Goal: Submit feedback/report problem

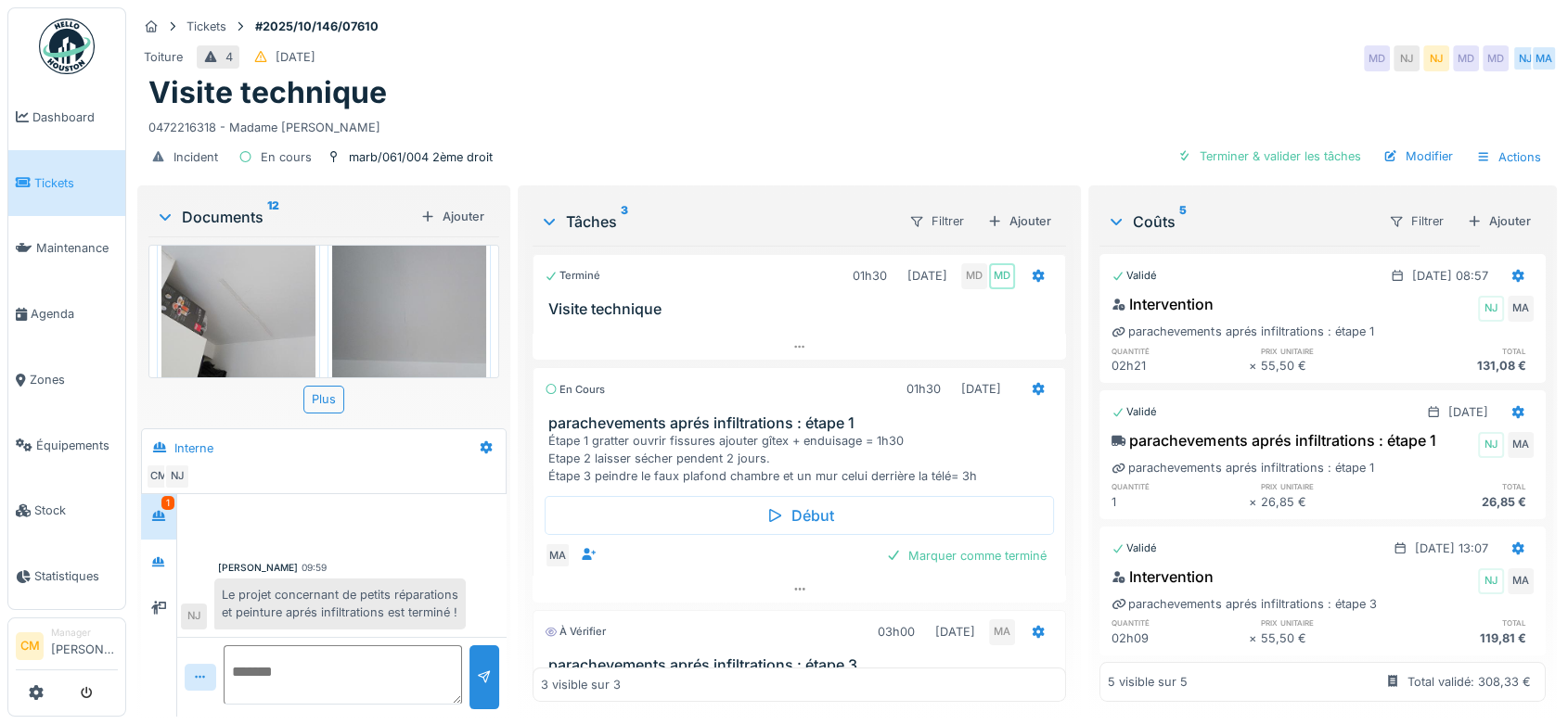
scroll to position [15, 0]
click at [162, 510] on icon at bounding box center [159, 515] width 15 height 12
click at [157, 555] on div at bounding box center [159, 562] width 28 height 24
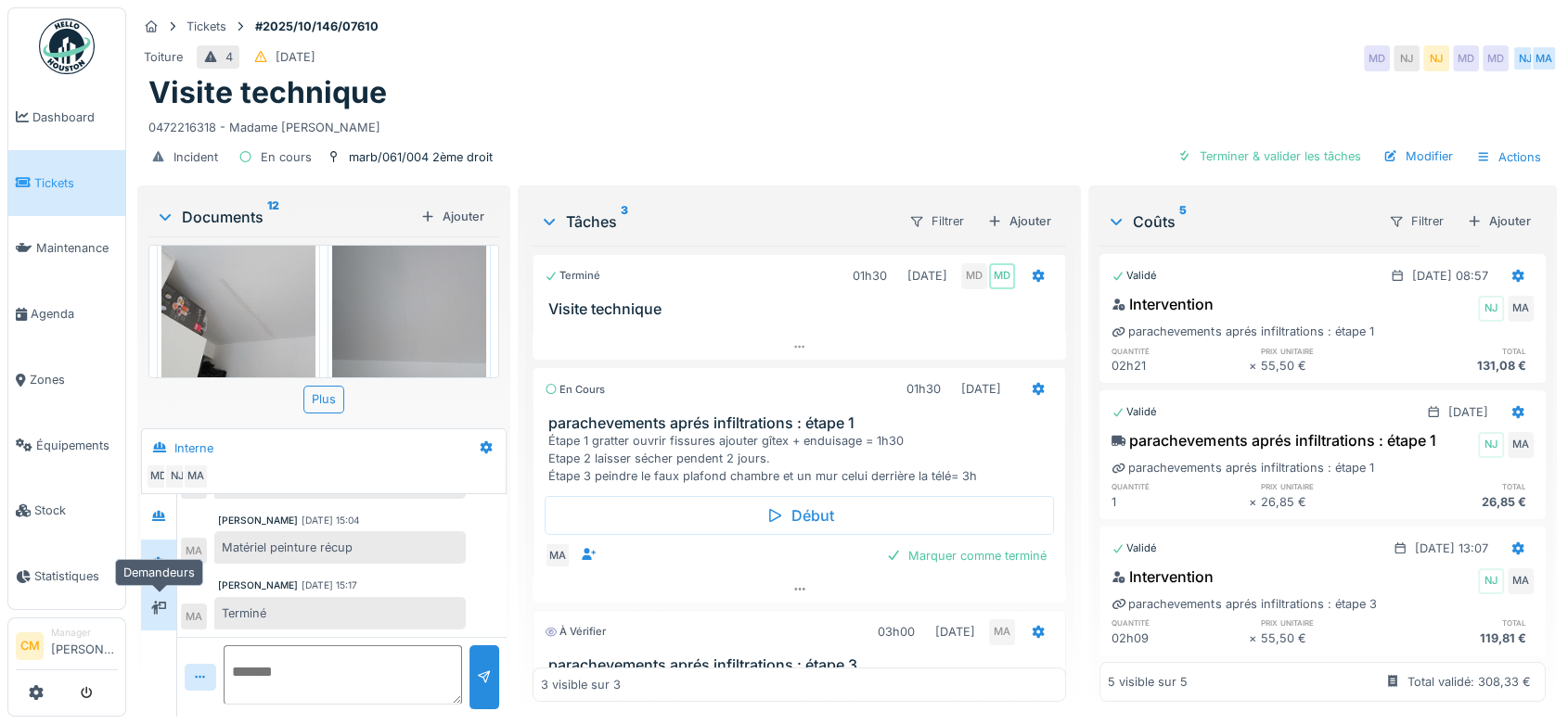
click at [161, 602] on icon at bounding box center [159, 607] width 15 height 12
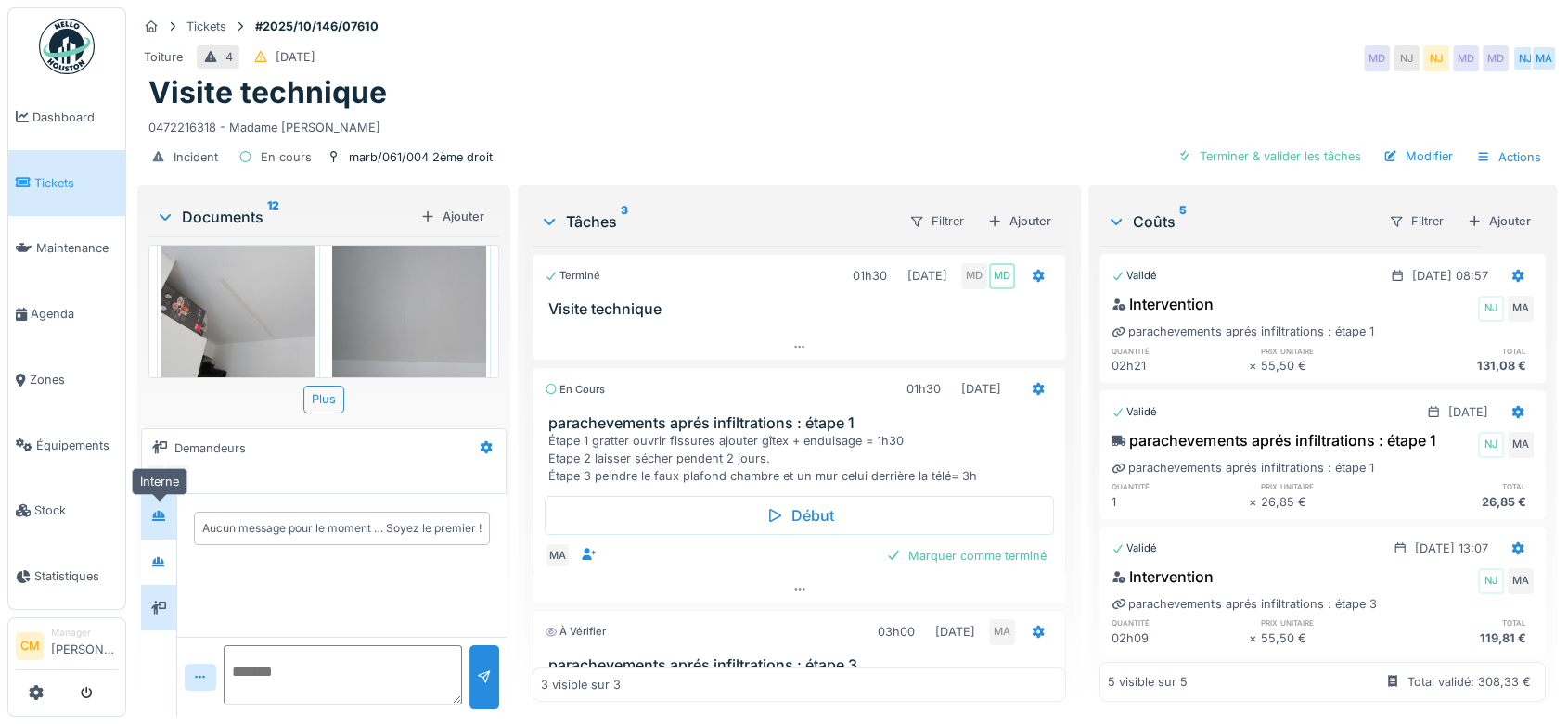
click at [160, 511] on icon at bounding box center [159, 515] width 13 height 10
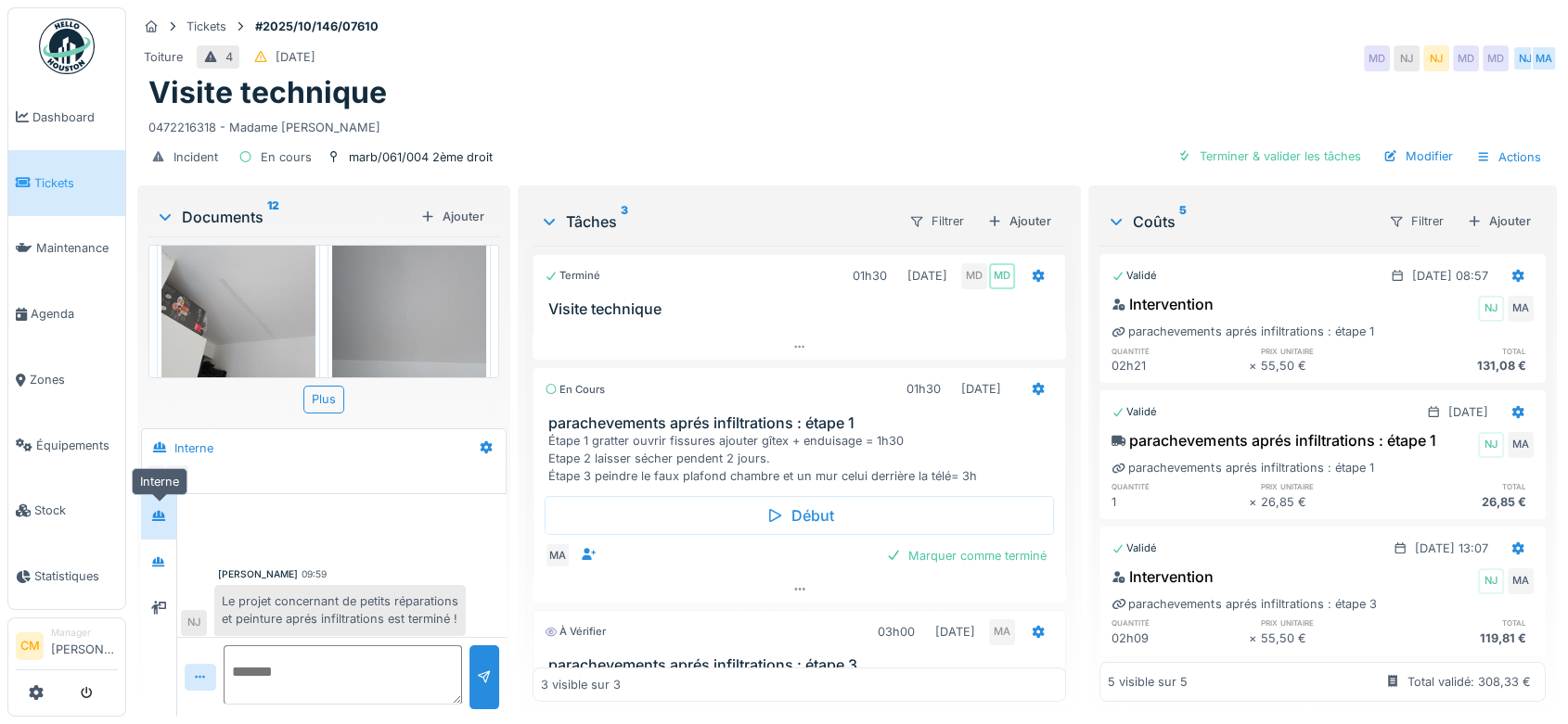
scroll to position [24, 0]
click at [230, 656] on textarea at bounding box center [342, 674] width 238 height 59
type textarea "*********"
click at [476, 673] on div at bounding box center [484, 677] width 30 height 64
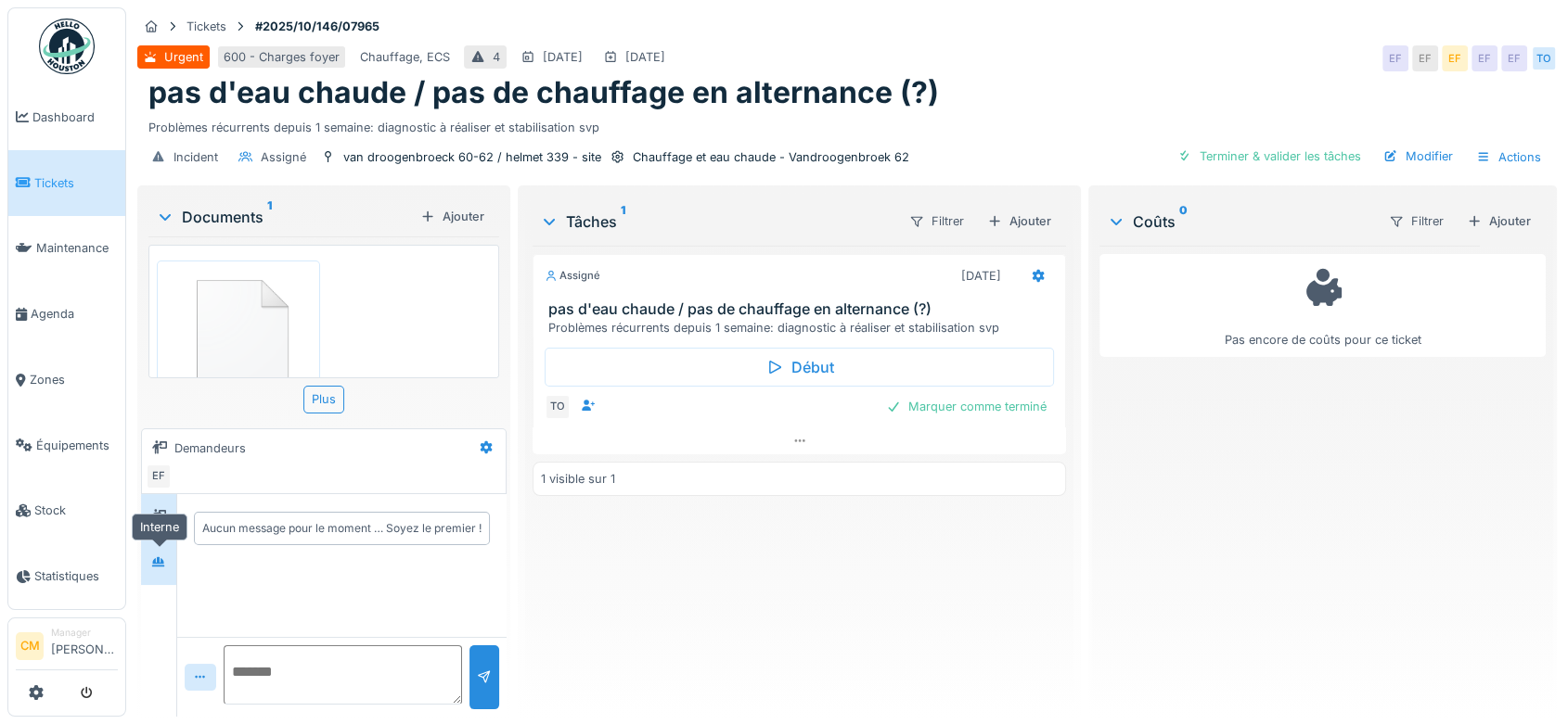
click at [150, 558] on div at bounding box center [159, 562] width 28 height 24
click at [235, 307] on img at bounding box center [239, 338] width 154 height 148
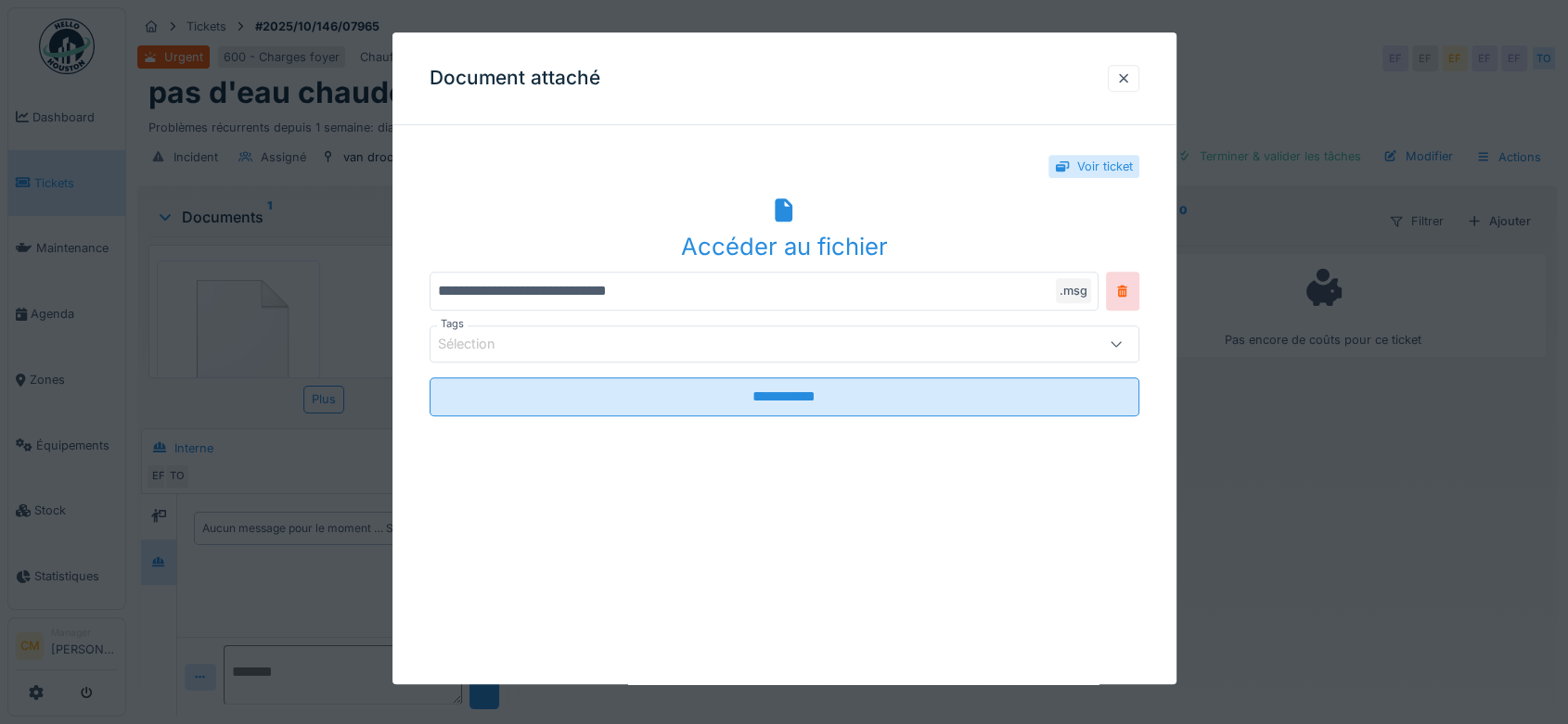
click at [787, 214] on icon at bounding box center [784, 211] width 18 height 24
click at [1128, 72] on div at bounding box center [1123, 78] width 15 height 18
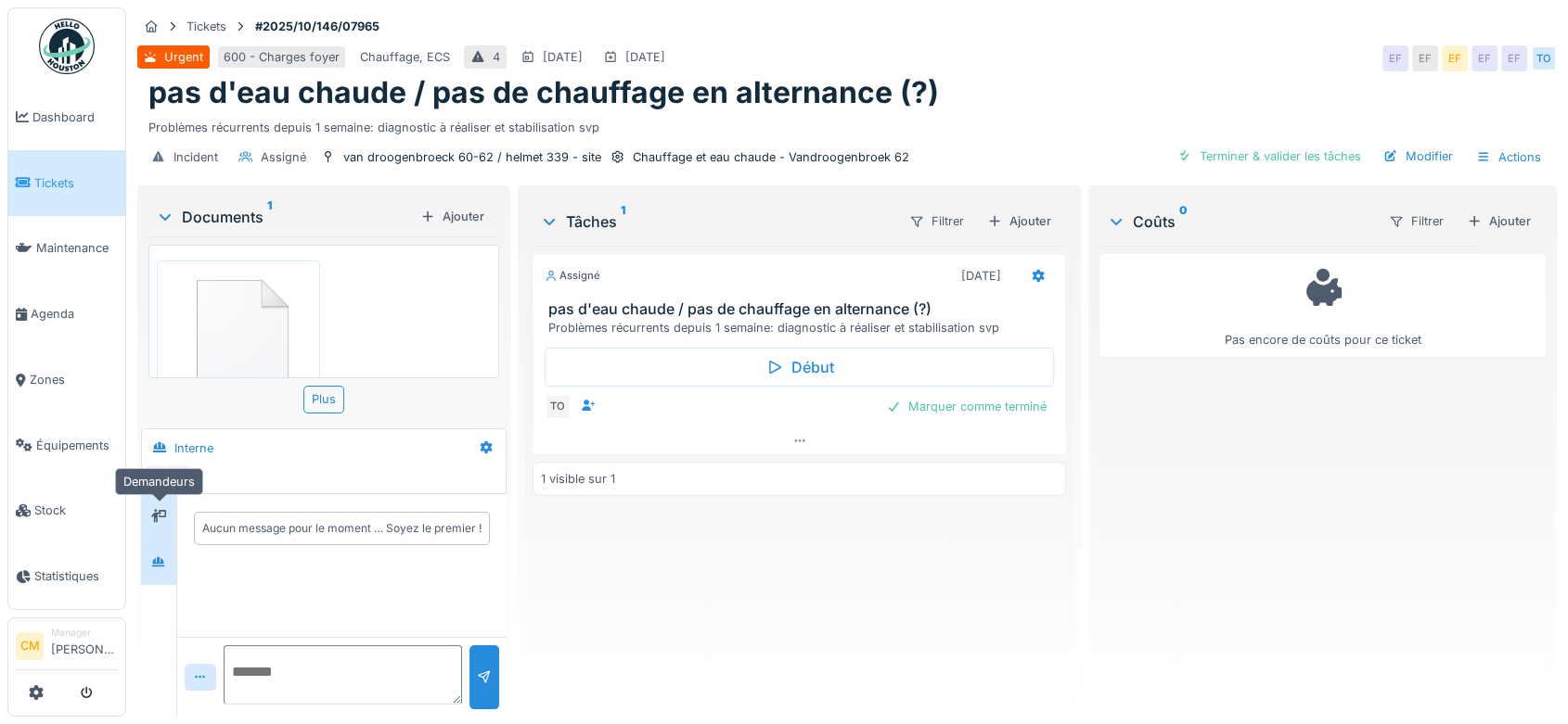
click at [154, 518] on icon at bounding box center [159, 515] width 15 height 12
click at [157, 557] on icon at bounding box center [159, 562] width 15 height 12
